Goal: Transaction & Acquisition: Purchase product/service

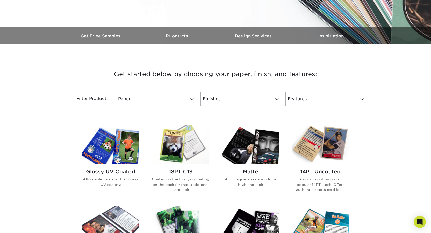
scroll to position [134, 0]
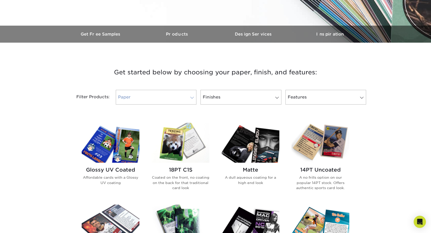
click at [176, 96] on link "Paper" at bounding box center [156, 97] width 81 height 15
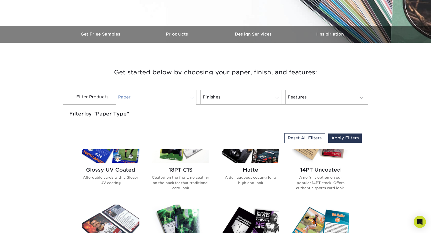
click at [176, 96] on link "Paper" at bounding box center [156, 97] width 81 height 15
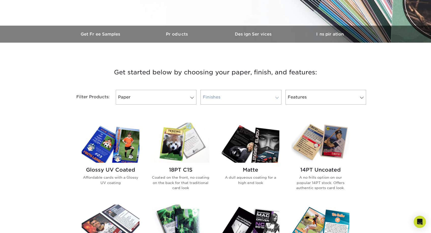
click at [236, 97] on link "Finishes" at bounding box center [240, 97] width 81 height 15
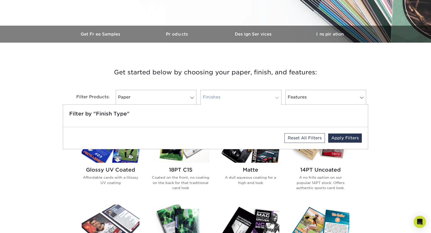
click at [236, 97] on link "Finishes" at bounding box center [240, 97] width 81 height 15
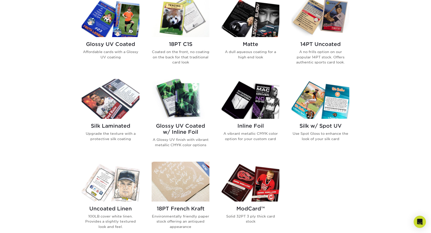
scroll to position [260, 0]
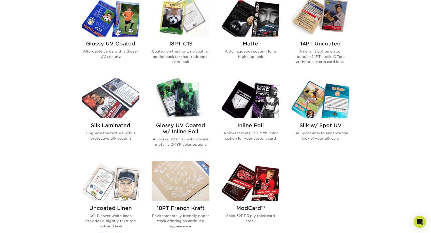
click at [341, 90] on img at bounding box center [320, 99] width 58 height 40
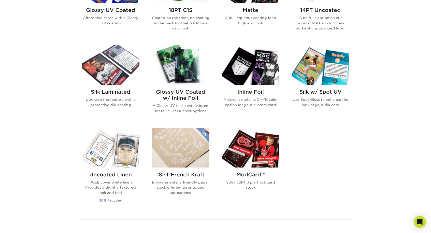
scroll to position [296, 0]
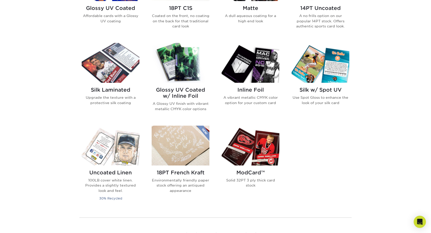
click at [274, 163] on img at bounding box center [251, 146] width 58 height 40
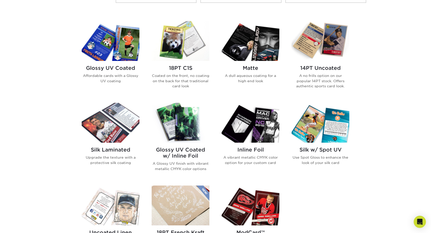
scroll to position [235, 0]
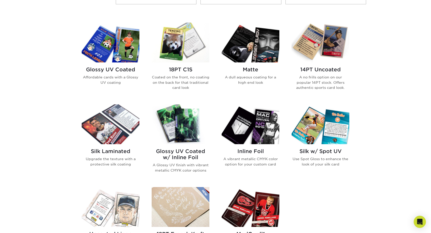
click at [118, 130] on img at bounding box center [111, 125] width 58 height 40
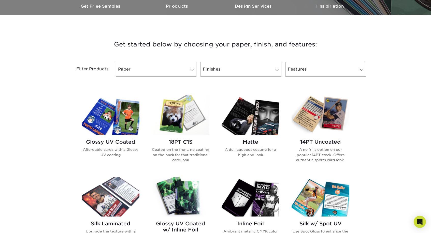
scroll to position [166, 0]
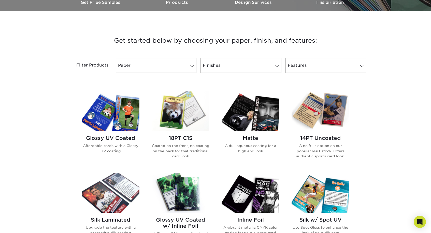
click at [108, 109] on img at bounding box center [111, 111] width 58 height 40
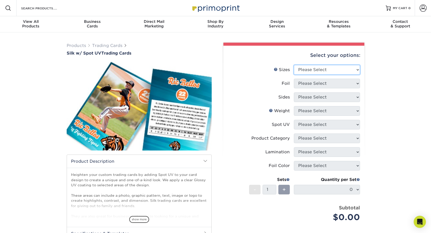
select select "2.50x3.50"
select select "0"
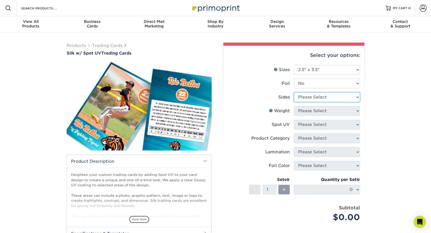
select select "13abbda7-1d64-4f25-8bb2-c179b224825d"
select select "16PT"
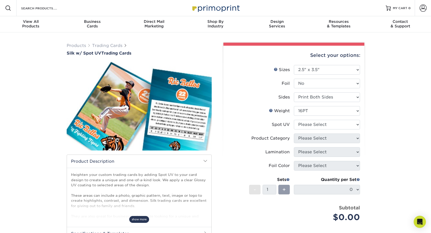
click at [141, 219] on span "show more" at bounding box center [139, 219] width 20 height 7
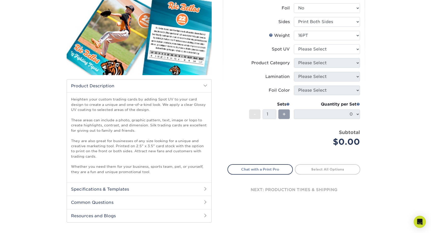
scroll to position [130, 0]
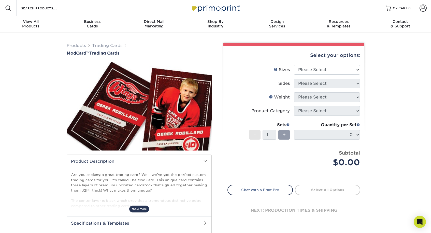
click at [143, 206] on span "show more" at bounding box center [139, 209] width 20 height 7
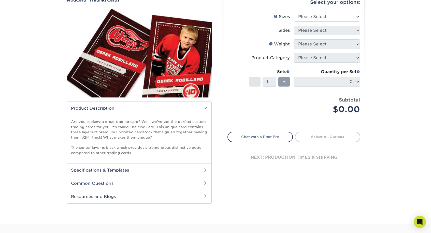
scroll to position [53, 0]
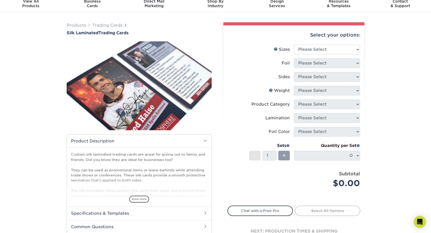
scroll to position [21, 0]
click at [140, 199] on span "show more" at bounding box center [139, 199] width 20 height 7
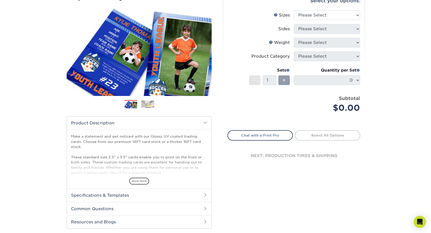
scroll to position [66, 0]
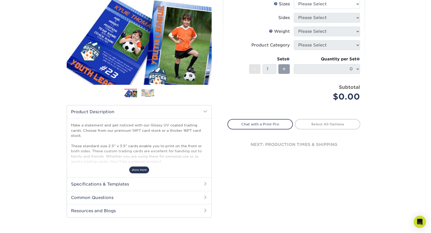
click at [143, 171] on span "show more" at bounding box center [139, 170] width 20 height 7
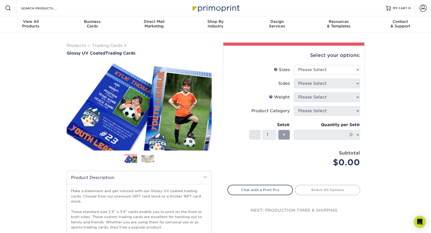
scroll to position [0, 0]
select select "2.50x3.50"
select select "13abbda7-1d64-4f25-8bb2-c179b224825d"
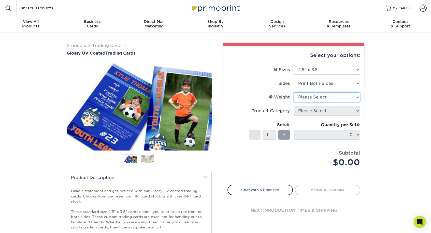
select select "18PTC1S"
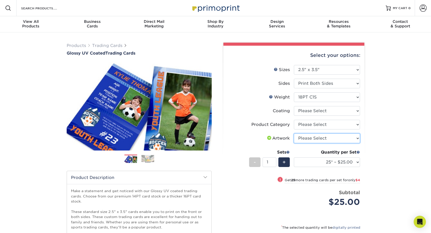
select select "upload"
select select "c2f9bce9-36c2-409d-b101-c29d9d031e18"
select select "1e8116af-acfc-44b1-83dc-8181aa338834"
select select "-1"
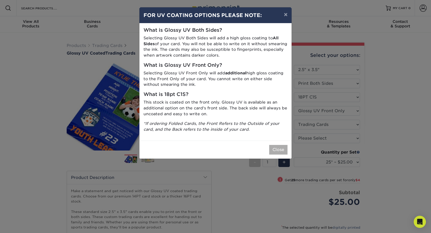
click at [275, 148] on button "Close" at bounding box center [278, 150] width 18 height 10
